Goal: Transaction & Acquisition: Purchase product/service

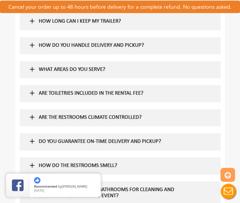
scroll to position [564, 0]
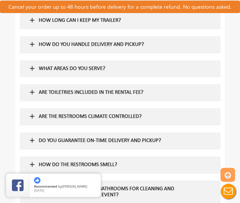
click at [113, 37] on div "HOW DO YOU HANDLE DELIVERY AND PICKUP?" at bounding box center [114, 44] width 160 height 17
click at [113, 46] on h5 "HOW DO YOU HANDLE DELIVERY AND PICKUP?" at bounding box center [114, 45] width 151 height 6
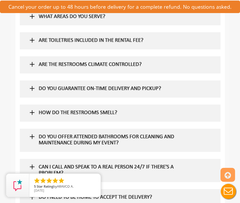
scroll to position [658, 0]
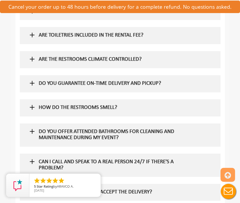
click at [137, 41] on div "ARE TOILETRIES INCLUDED IN THE RENTAL FEE?" at bounding box center [114, 35] width 160 height 17
click at [137, 38] on h5 "ARE TOILETRIES INCLUDED IN THE RENTAL FEE?" at bounding box center [114, 36] width 151 height 6
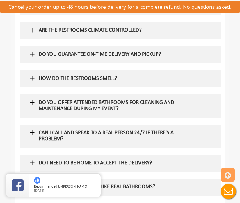
scroll to position [707, 0]
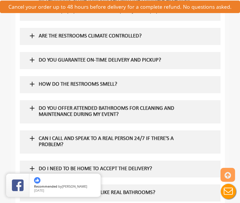
click at [145, 35] on h5 "ARE THE RESTROOMS CLIMATE CONTROLLED?" at bounding box center [114, 36] width 151 height 6
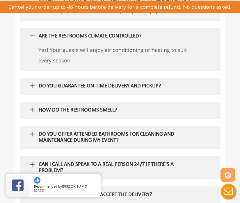
click at [135, 83] on div "DO YOU GUARANTEE ON-TIME DELIVERY AND PICKUP?" at bounding box center [114, 86] width 160 height 17
click at [59, 82] on div "DO YOU GUARANTEE ON-TIME DELIVERY AND PICKUP?" at bounding box center [114, 86] width 160 height 17
click at [32, 86] on img at bounding box center [32, 85] width 7 height 7
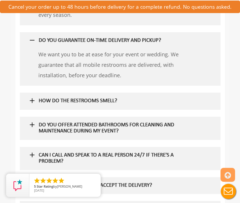
scroll to position [754, 0]
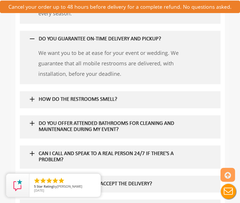
click at [62, 105] on div "HOW DO THE RESTROOMS SMELL?" at bounding box center [114, 99] width 160 height 17
click at [63, 100] on h5 "HOW DO THE RESTROOMS SMELL?" at bounding box center [114, 100] width 151 height 6
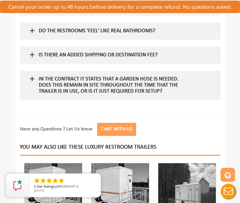
scroll to position [960, 0]
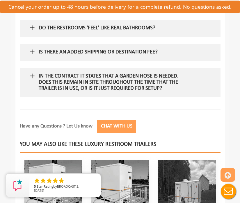
click at [74, 84] on h5 "In the contract it states that a garden hose is needed. Does this remain in sit…" at bounding box center [114, 83] width 151 height 18
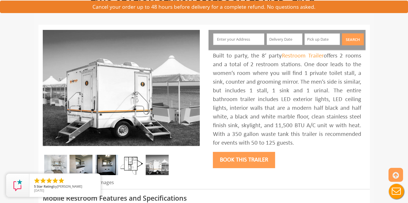
scroll to position [57, 0]
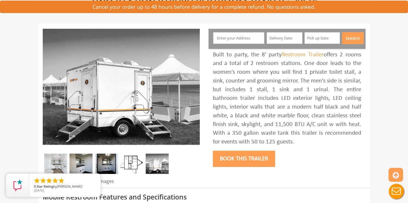
click at [236, 37] on input "text" at bounding box center [238, 38] width 51 height 12
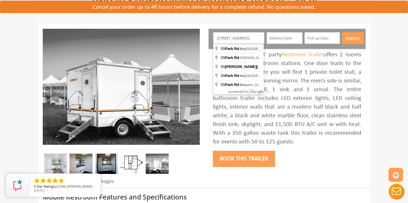
type input "[STREET_ADDRESS]"
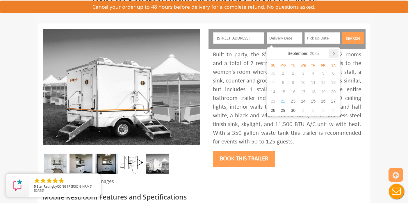
click at [240, 54] on icon at bounding box center [334, 53] width 9 height 9
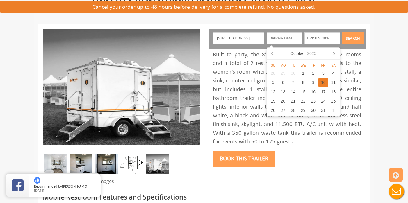
click at [240, 82] on div "10" at bounding box center [324, 82] width 10 height 9
type input "[DATE]"
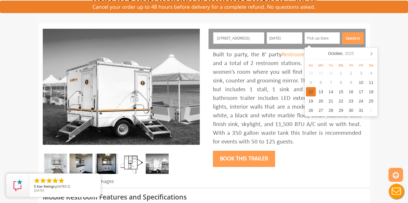
click at [240, 93] on div "12" at bounding box center [311, 91] width 10 height 9
type input "[DATE]"
click at [240, 38] on button "Search" at bounding box center [353, 38] width 22 height 12
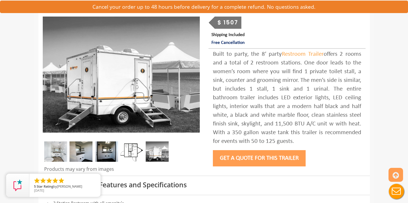
scroll to position [71, 0]
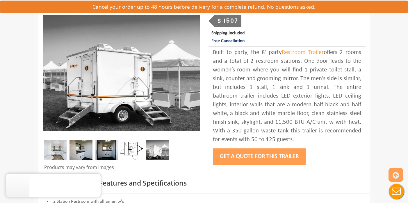
click at [82, 149] on img at bounding box center [81, 150] width 23 height 20
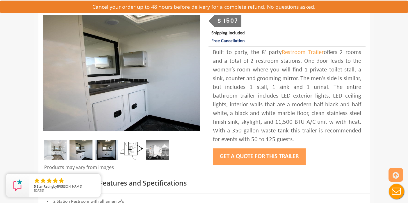
click at [108, 149] on img at bounding box center [106, 150] width 23 height 20
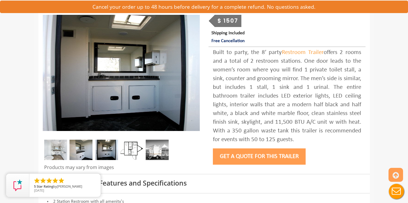
click at [128, 148] on img at bounding box center [132, 150] width 23 height 20
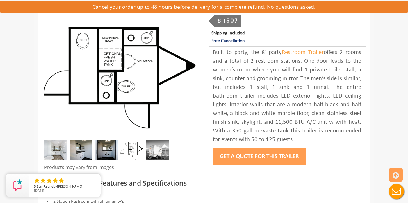
click at [157, 151] on img at bounding box center [157, 150] width 23 height 20
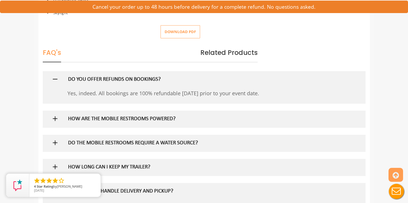
scroll to position [308, 0]
